Goal: Check status

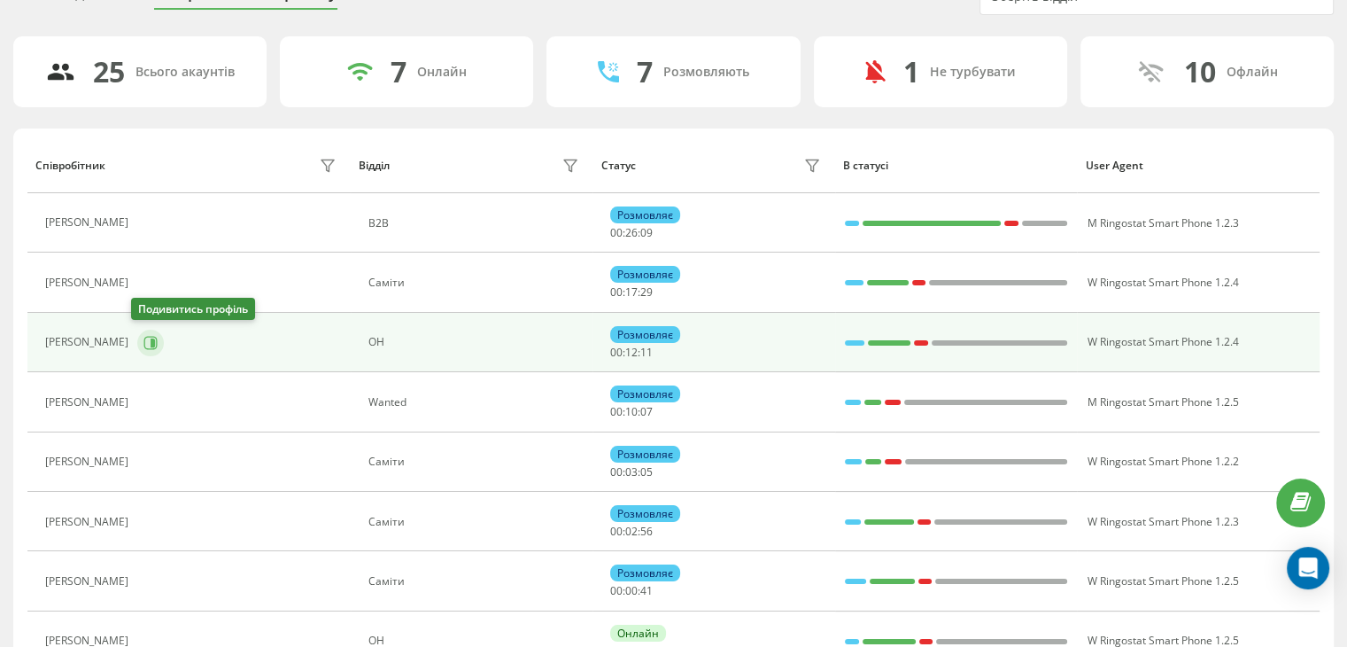
click at [137, 340] on button at bounding box center [150, 343] width 27 height 27
click at [144, 340] on icon at bounding box center [150, 342] width 13 height 13
click at [151, 341] on icon at bounding box center [153, 341] width 4 height 9
click at [151, 344] on icon at bounding box center [153, 341] width 4 height 9
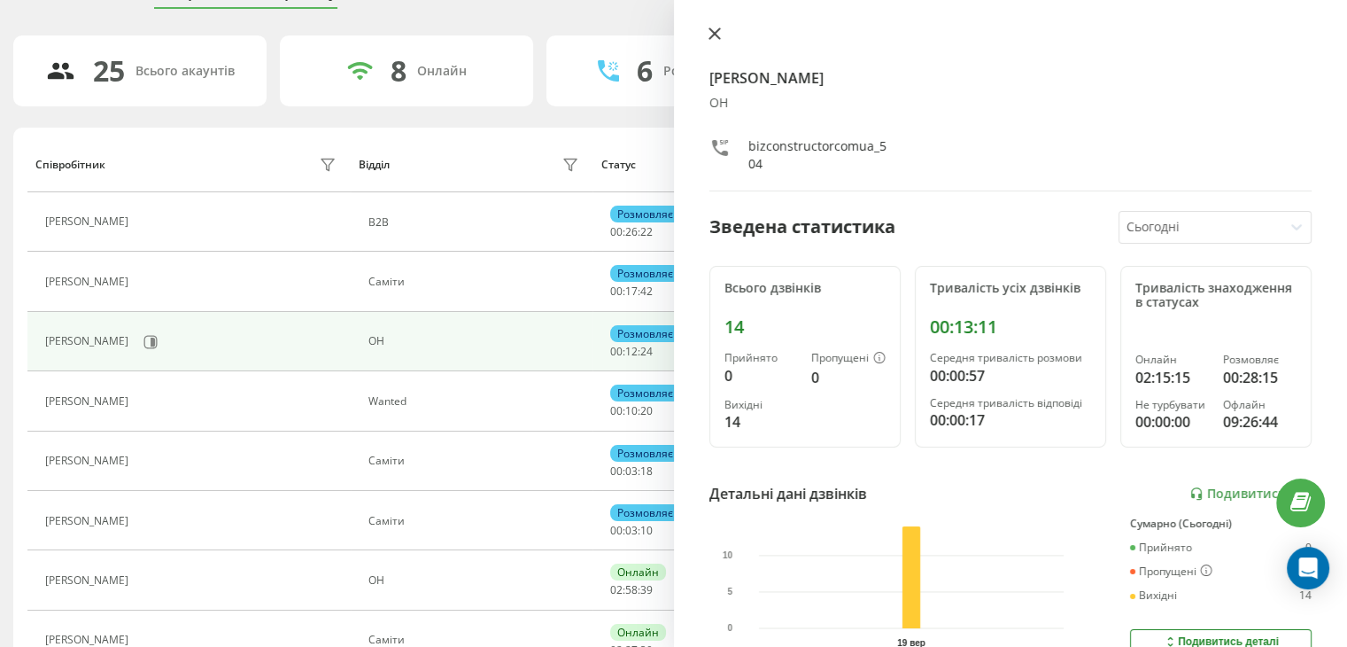
click at [710, 35] on icon at bounding box center [715, 33] width 12 height 12
